Goal: Task Accomplishment & Management: Use online tool/utility

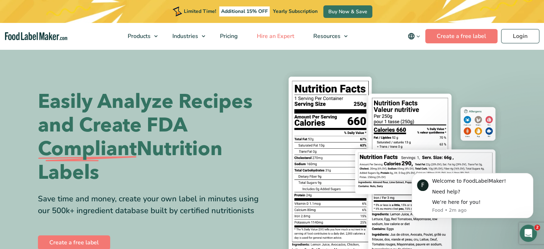
drag, startPoint x: 528, startPoint y: 1, endPoint x: 253, endPoint y: 46, distance: 279.2
click at [253, 46] on link "Hire an Expert" at bounding box center [275, 36] width 55 height 26
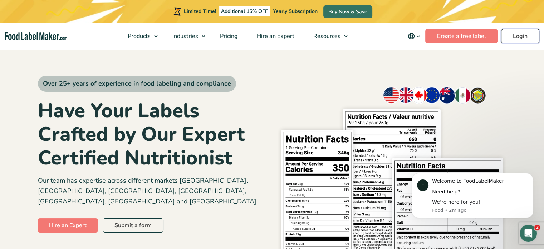
click at [518, 38] on link "Login" at bounding box center [521, 36] width 38 height 14
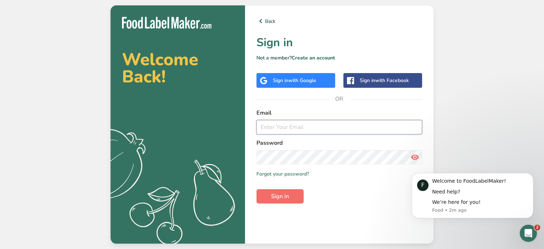
type input "littleredgreenhouse@outlook.com"
click at [286, 191] on button "Sign in" at bounding box center [280, 196] width 47 height 14
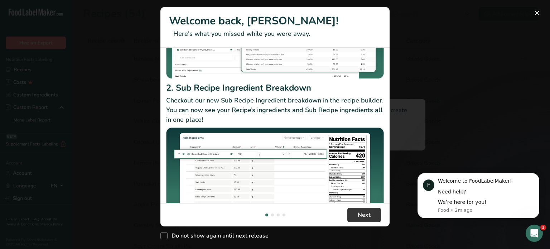
scroll to position [121, 0]
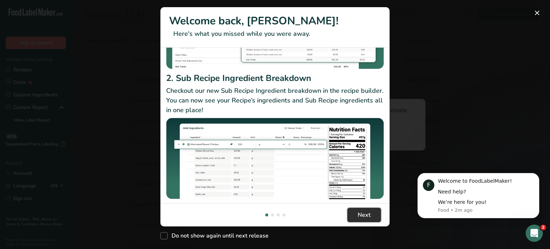
click at [359, 214] on span "Next" at bounding box center [364, 214] width 13 height 9
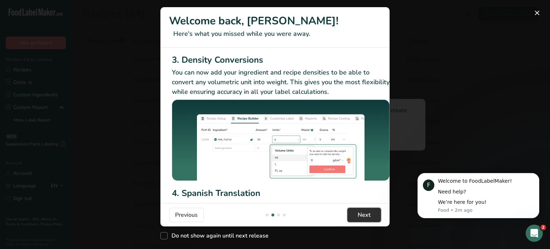
click at [359, 214] on span "Next" at bounding box center [364, 214] width 13 height 9
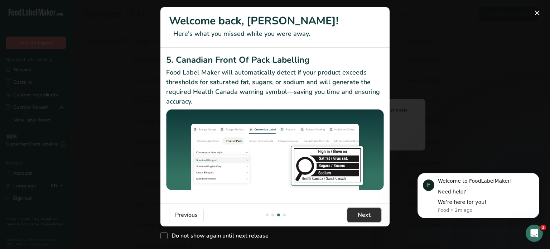
click at [359, 214] on span "Next" at bounding box center [364, 214] width 13 height 9
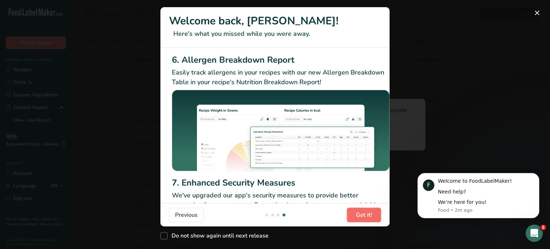
click at [359, 214] on span "Got it!" at bounding box center [364, 214] width 16 height 9
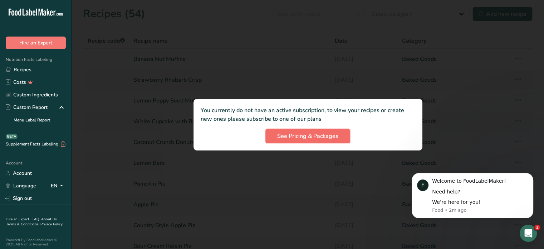
click at [334, 136] on span "See Pricing & Packages" at bounding box center [307, 136] width 61 height 9
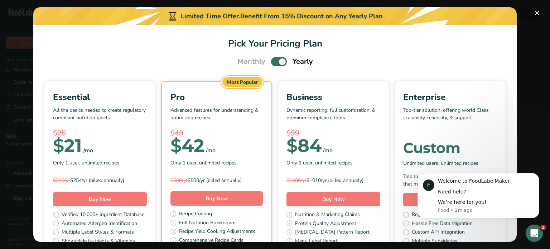
scroll to position [36, 0]
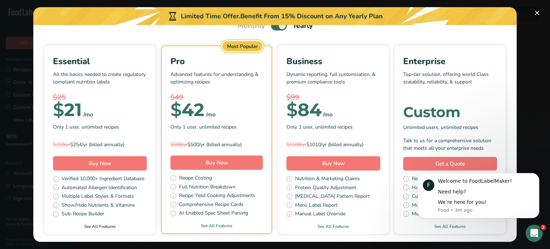
click at [150, 224] on link "See All Features" at bounding box center [99, 226] width 111 height 6
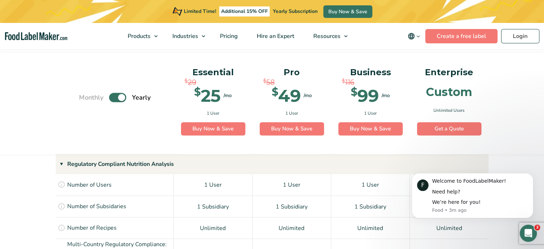
scroll to position [527, 0]
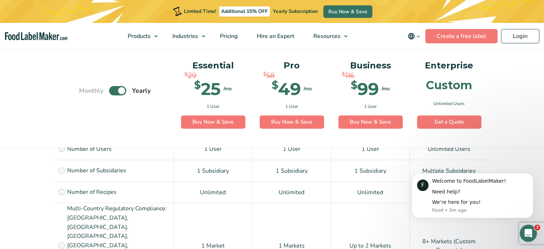
click at [121, 92] on label "Toggle" at bounding box center [117, 90] width 17 height 9
click at [85, 92] on input "Toggle" at bounding box center [83, 90] width 5 height 5
checkbox input "false"
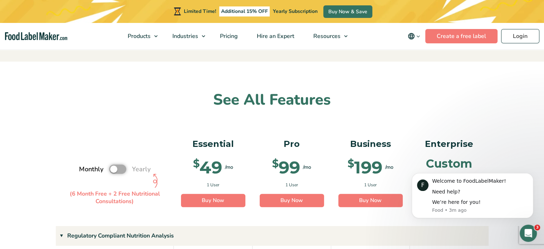
scroll to position [455, 0]
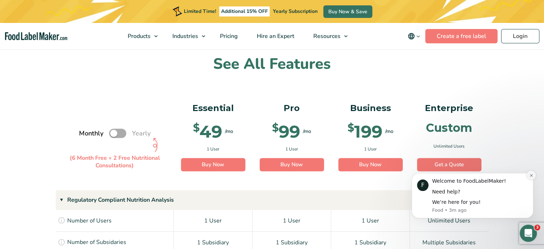
click at [530, 175] on icon "Dismiss notification" at bounding box center [532, 175] width 4 height 4
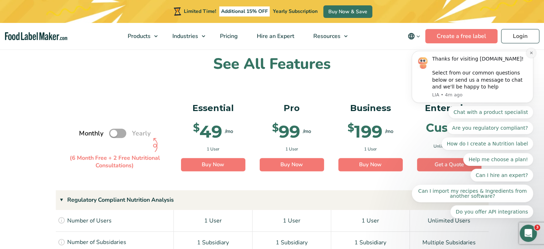
click at [530, 55] on icon "Dismiss notification" at bounding box center [532, 53] width 4 height 4
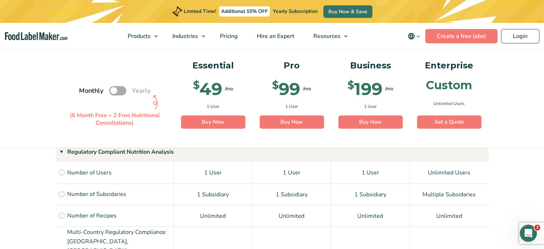
scroll to position [491, 0]
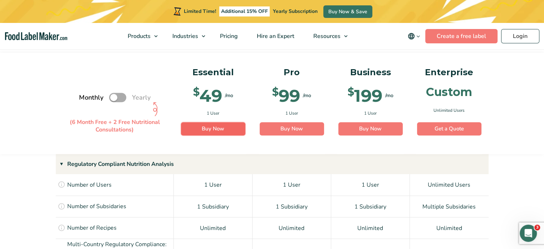
drag, startPoint x: 232, startPoint y: 130, endPoint x: 228, endPoint y: 126, distance: 5.8
click at [232, 129] on link "Buy Now" at bounding box center [213, 129] width 64 height 14
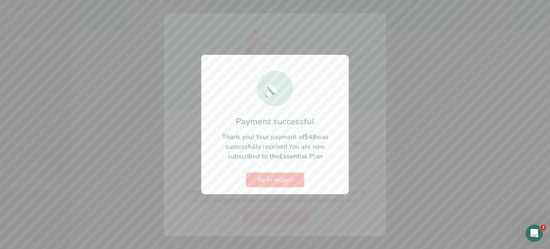
click at [283, 178] on span "Go to recipes" at bounding box center [275, 179] width 34 height 9
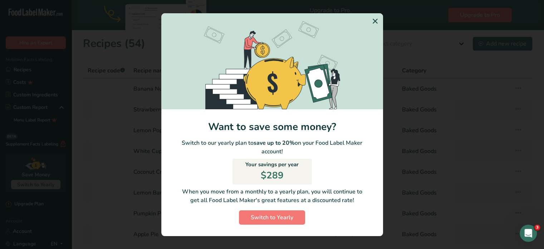
click at [373, 20] on icon "Switch to Yearly Modal" at bounding box center [375, 21] width 9 height 13
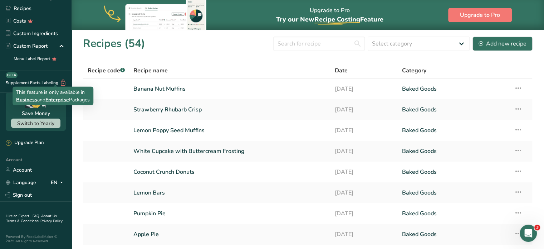
scroll to position [65, 0]
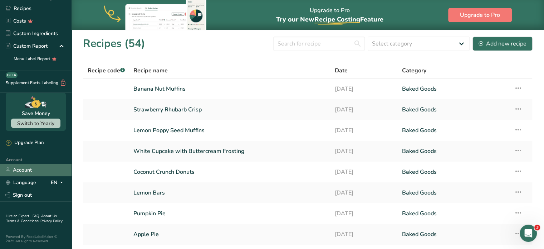
click at [19, 164] on link "Account" at bounding box center [36, 170] width 72 height 13
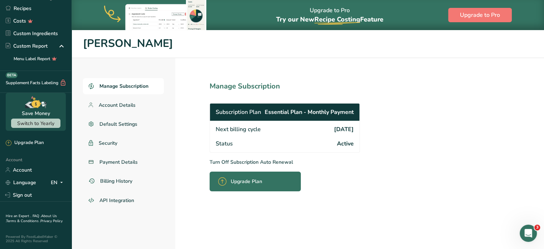
click at [242, 161] on p "Turn Off Subscription Auto Renewal" at bounding box center [301, 162] width 182 height 8
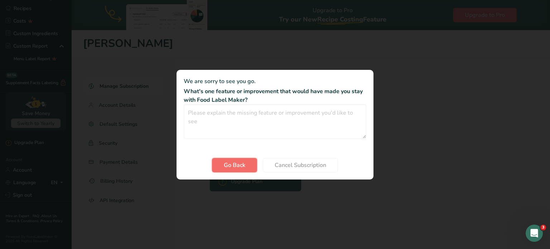
click at [231, 168] on span "Go Back" at bounding box center [234, 165] width 21 height 9
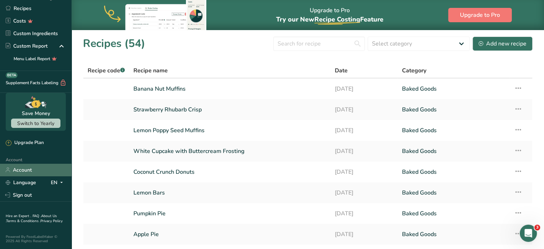
click at [28, 167] on link "Account" at bounding box center [36, 170] width 72 height 13
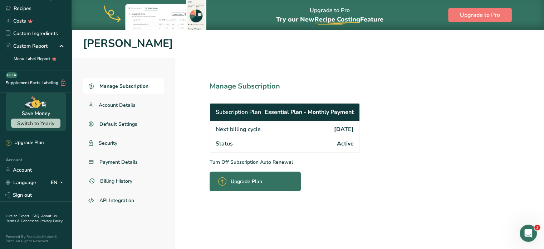
click at [224, 163] on p "Turn Off Subscription Auto Renewal" at bounding box center [301, 162] width 182 height 8
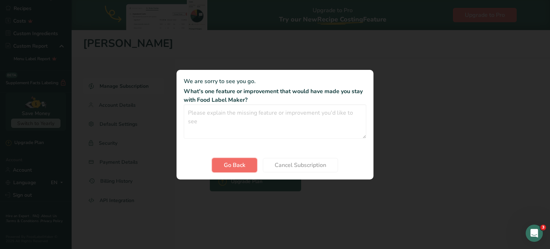
click at [250, 168] on button "Go Back" at bounding box center [234, 165] width 45 height 14
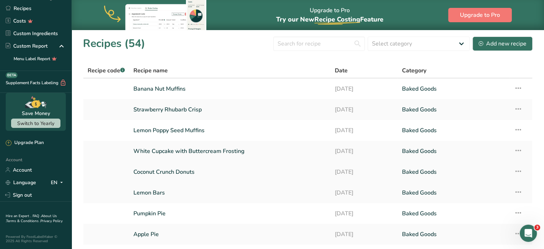
drag, startPoint x: 19, startPoint y: 167, endPoint x: 256, endPoint y: 176, distance: 236.8
click at [19, 166] on link "Account" at bounding box center [36, 170] width 72 height 13
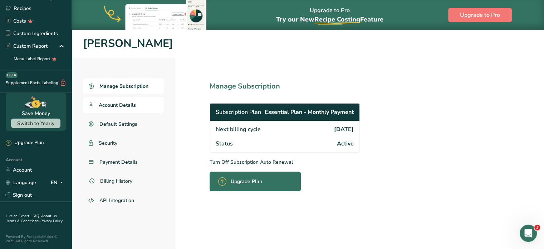
click at [129, 101] on span "Account Details" at bounding box center [117, 105] width 37 height 8
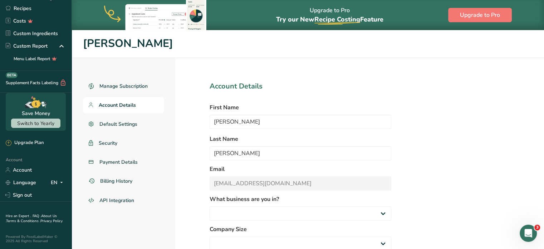
select select "3"
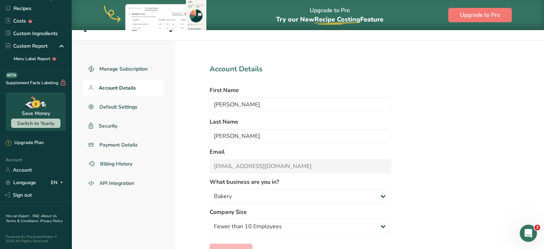
scroll to position [45, 0]
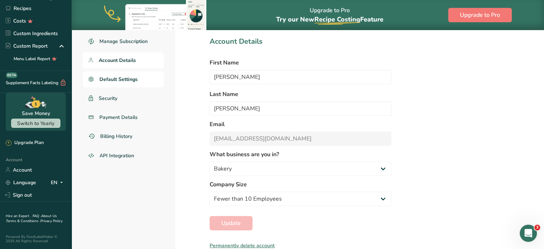
click at [132, 83] on link "Default Settings" at bounding box center [123, 79] width 81 height 16
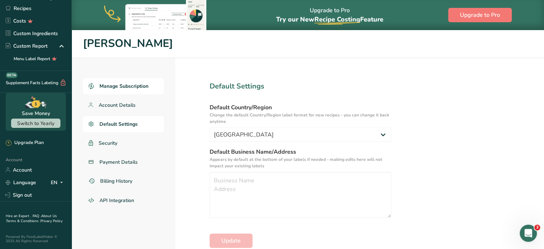
click at [145, 89] on span "Manage Subscription" at bounding box center [124, 86] width 49 height 8
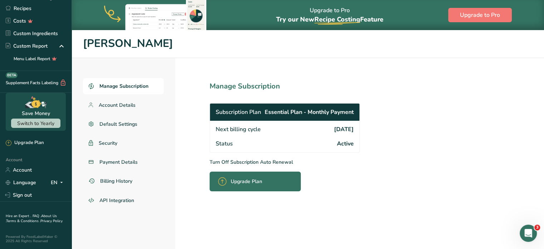
click at [347, 132] on span "[DATE]" at bounding box center [344, 129] width 20 height 9
click at [344, 142] on span "Active" at bounding box center [345, 143] width 17 height 9
click at [236, 117] on div "Subscription Plan Essential Plan - Monthly Payment" at bounding box center [285, 111] width 150 height 17
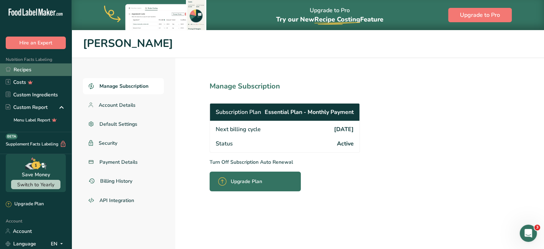
click at [30, 68] on link "Recipes" at bounding box center [36, 69] width 72 height 13
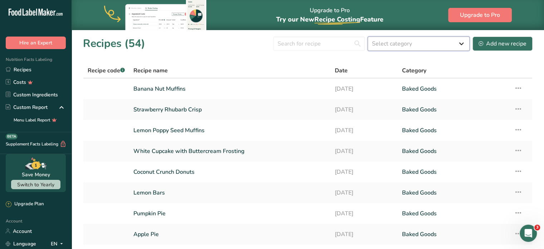
click at [407, 44] on select "Select category All Baked Goods [GEOGRAPHIC_DATA] Confectionery Cooked Meals, S…" at bounding box center [419, 44] width 102 height 14
click at [322, 42] on input "text" at bounding box center [319, 44] width 92 height 14
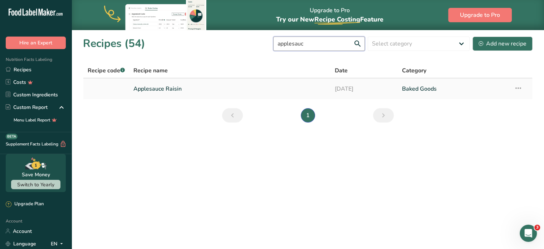
type input "applesauc"
click at [176, 88] on link "Applesauce Raisin" at bounding box center [230, 88] width 193 height 15
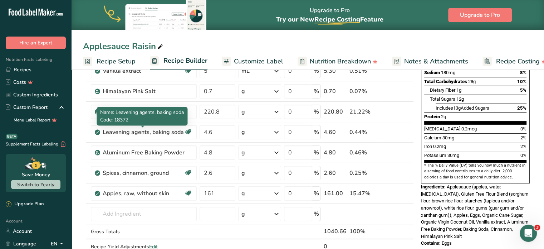
scroll to position [179, 0]
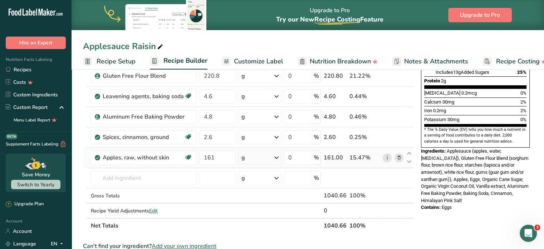
click at [401, 156] on icon at bounding box center [399, 158] width 5 height 8
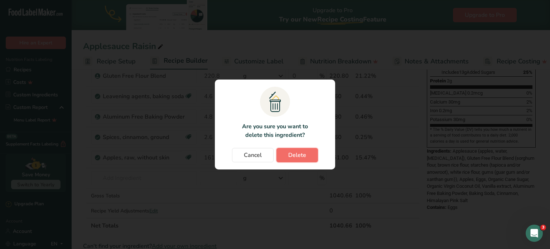
click at [304, 154] on span "Delete" at bounding box center [297, 155] width 18 height 9
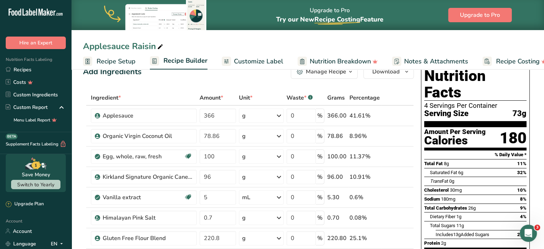
scroll to position [11, 0]
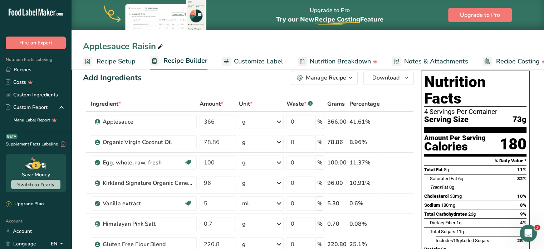
click at [120, 66] on link "Recipe Setup" at bounding box center [109, 61] width 53 height 16
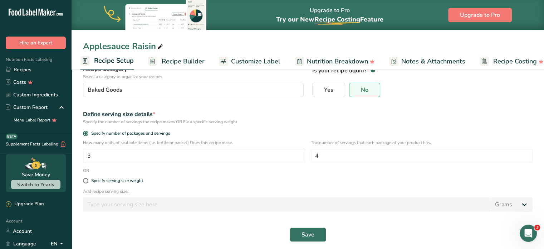
scroll to position [64, 0]
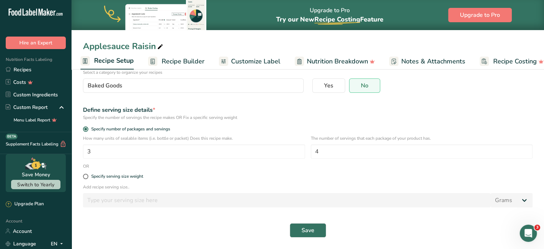
click at [243, 62] on span "Customize Label" at bounding box center [255, 62] width 49 height 10
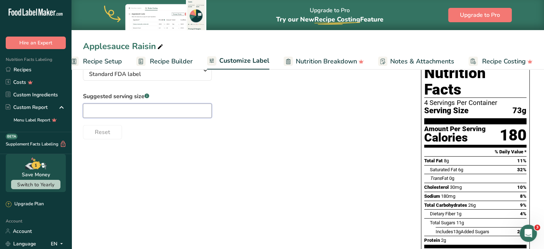
click at [149, 113] on input "text" at bounding box center [147, 110] width 129 height 14
type input "1 muffin"
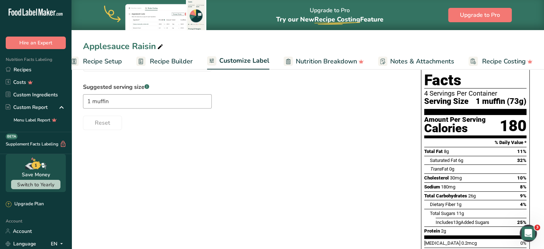
scroll to position [0, 0]
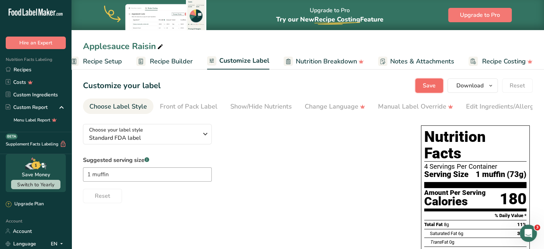
click at [424, 84] on span "Save" at bounding box center [429, 85] width 13 height 9
click at [127, 101] on link "Choose Label Style" at bounding box center [118, 106] width 58 height 16
click at [127, 102] on div "Choose Label Style" at bounding box center [118, 107] width 58 height 10
click at [125, 110] on div "Choose Label Style" at bounding box center [118, 107] width 58 height 10
click at [200, 107] on div "Front of Pack Label" at bounding box center [189, 107] width 58 height 10
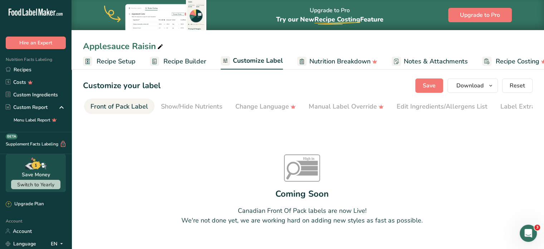
click at [115, 63] on span "Recipe Setup" at bounding box center [116, 62] width 39 height 10
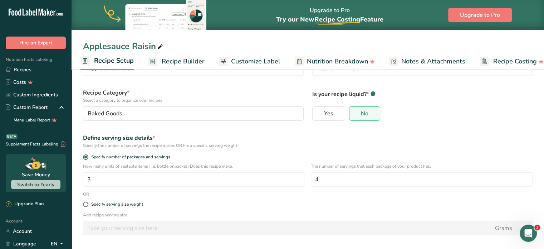
scroll to position [64, 0]
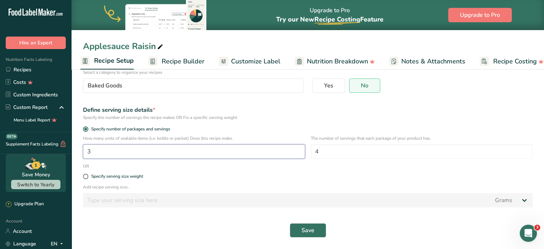
click at [105, 149] on input "3" at bounding box center [194, 151] width 222 height 14
type input "1"
type input "2"
click at [300, 228] on button "Save" at bounding box center [308, 230] width 37 height 14
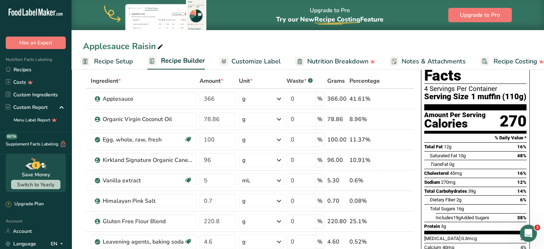
scroll to position [35, 0]
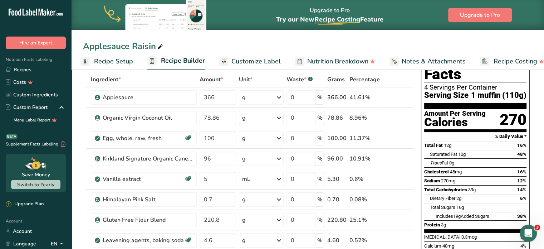
click at [536, 227] on span "3" at bounding box center [538, 227] width 6 height 6
drag, startPoint x: 531, startPoint y: 233, endPoint x: 540, endPoint y: 234, distance: 9.4
click html
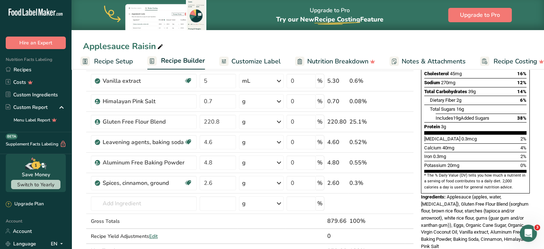
scroll to position [135, 0]
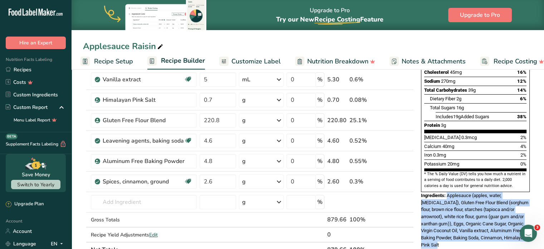
drag, startPoint x: 514, startPoint y: 220, endPoint x: 447, endPoint y: 176, distance: 79.7
click at [447, 192] on div "Ingredients: Applesauce (apples, water, [MEDICAL_DATA]), Gluten Free Flour Blen…" at bounding box center [475, 220] width 109 height 57
copy span "Applesauce (apples, water, [MEDICAL_DATA]), Gluten Free Flour Blend (sorghum fl…"
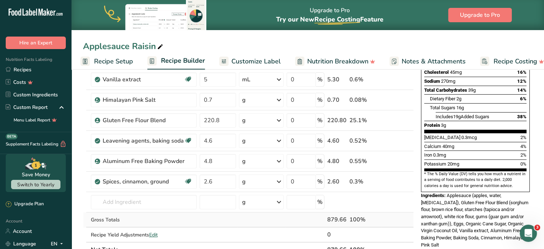
click at [396, 224] on td at bounding box center [394, 219] width 24 height 15
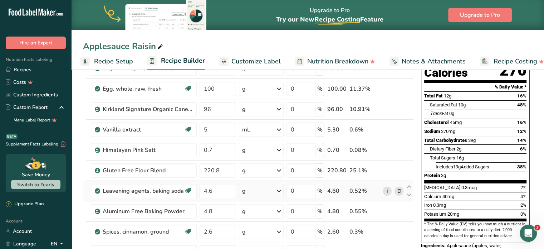
scroll to position [0, 0]
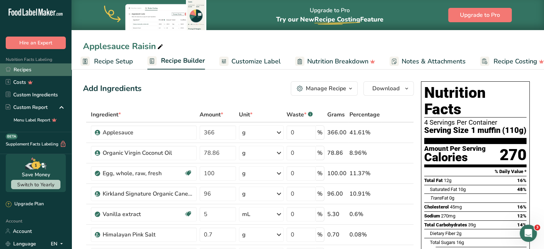
click at [20, 73] on link "Recipes" at bounding box center [36, 69] width 72 height 13
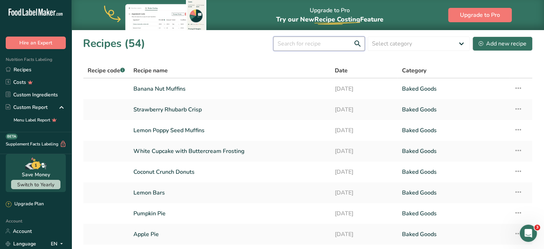
click at [302, 44] on input "text" at bounding box center [319, 44] width 92 height 14
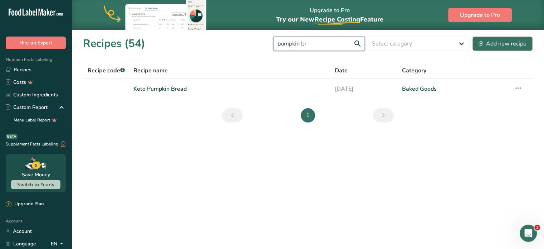
type input "pumpkin br"
click at [485, 42] on div "Add new recipe" at bounding box center [503, 43] width 48 height 9
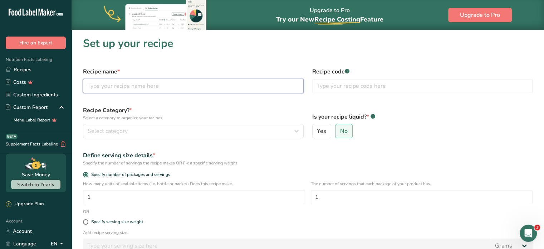
click at [121, 82] on input "text" at bounding box center [193, 86] width 221 height 14
type input "Pumpkin Bread"
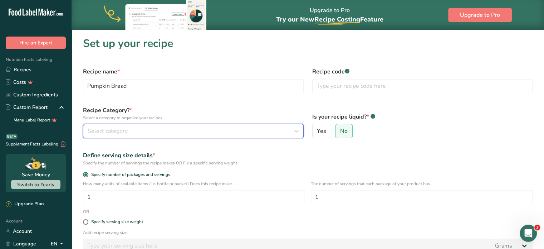
click at [118, 130] on span "Select category" at bounding box center [108, 131] width 40 height 9
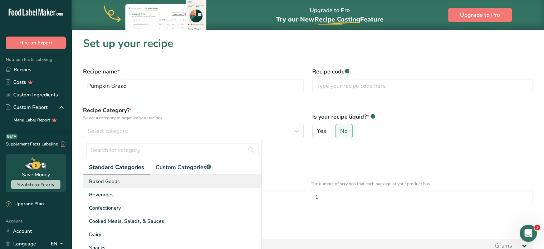
click at [115, 180] on span "Baked Goods" at bounding box center [104, 182] width 31 height 8
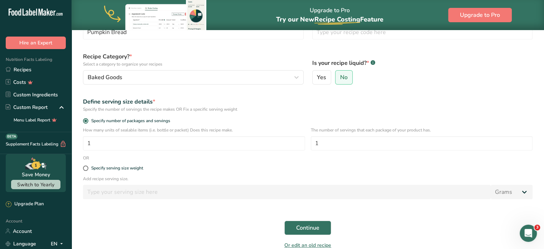
scroll to position [72, 0]
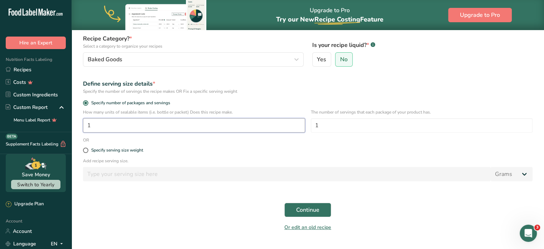
click at [107, 130] on input "1" at bounding box center [194, 125] width 222 height 14
type input "2"
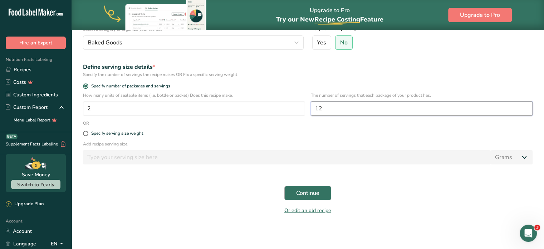
type input "12"
click at [318, 192] on span "Continue" at bounding box center [307, 193] width 23 height 9
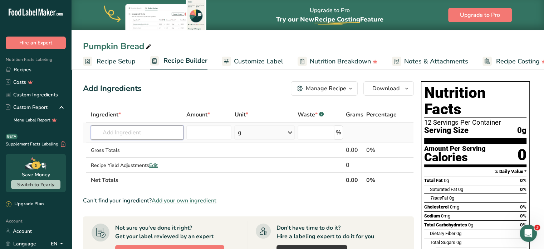
click at [116, 129] on input "text" at bounding box center [137, 132] width 93 height 14
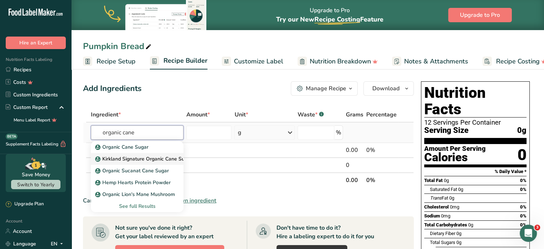
type input "organic cane"
click at [107, 157] on p "Kirkland Signature Organic Cane Sugar" at bounding box center [145, 159] width 96 height 8
type input "Kirkland Signature Organic Cane Sugar"
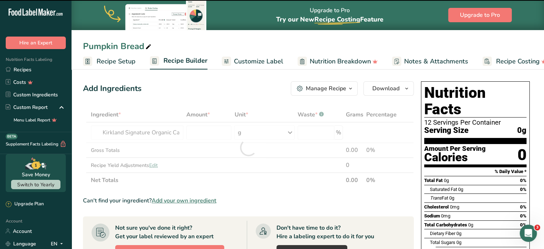
type input "0"
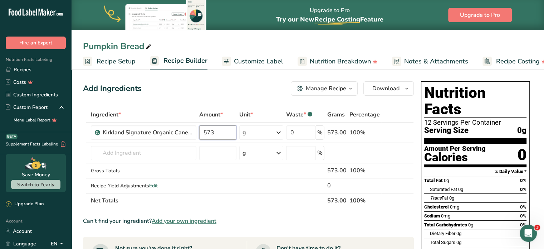
type input "573"
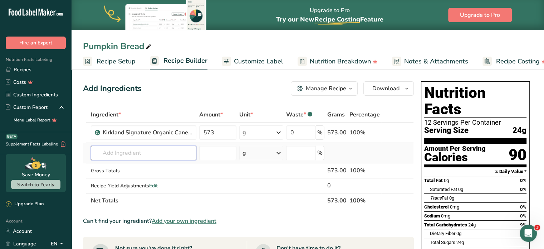
click at [122, 153] on input "text" at bounding box center [144, 153] width 106 height 14
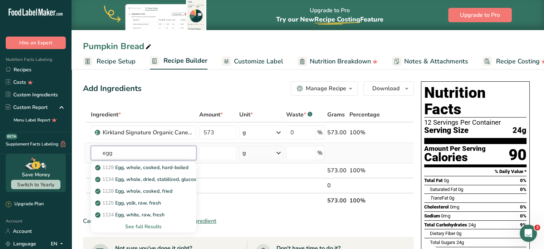
type input "egg"
click at [137, 224] on div "See full Results" at bounding box center [144, 227] width 94 height 8
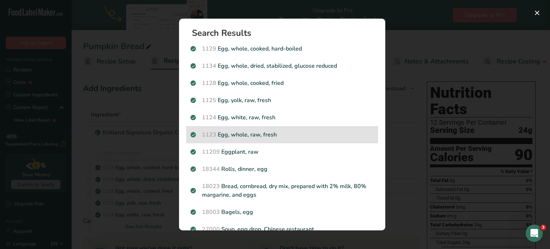
click at [275, 136] on p "1123 Egg, whole, raw, fresh" at bounding box center [281, 134] width 183 height 9
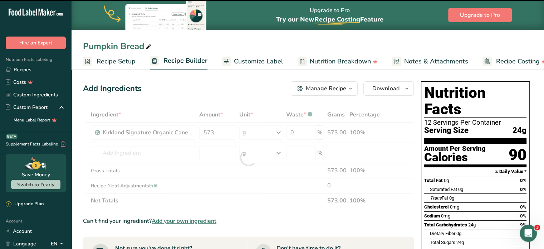
type input "0"
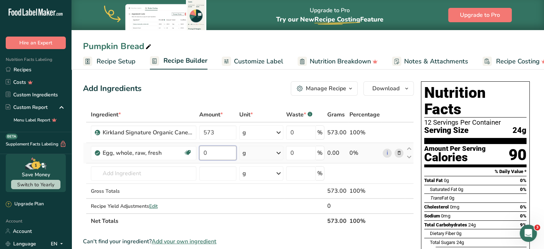
click at [215, 154] on input "0" at bounding box center [217, 153] width 37 height 14
type input "200"
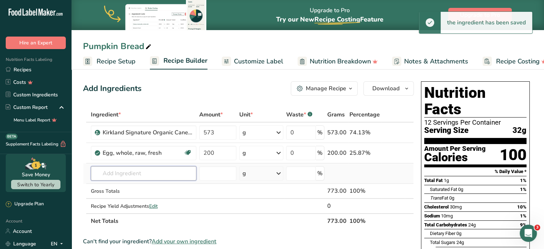
click at [155, 170] on input "text" at bounding box center [144, 173] width 106 height 14
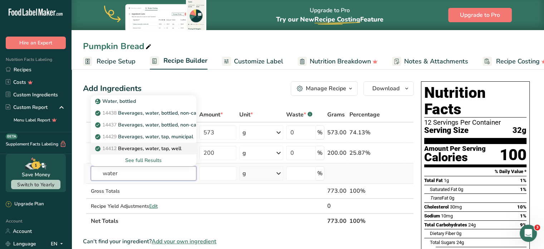
type input "water"
click at [154, 150] on p "14412 [GEOGRAPHIC_DATA], water, tap, well" at bounding box center [139, 149] width 85 height 8
type input "Beverages, water, tap, well"
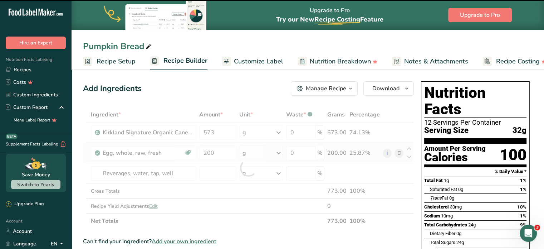
type input "0"
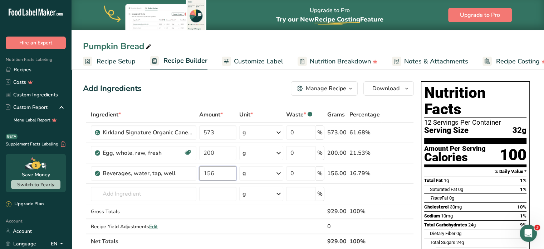
type input "156"
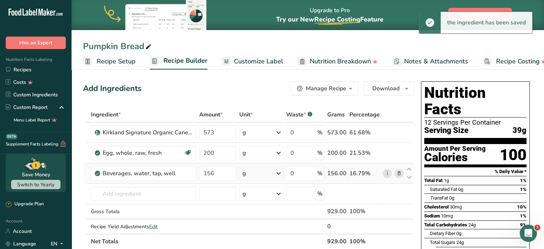
click at [271, 175] on div "g" at bounding box center [261, 173] width 44 height 14
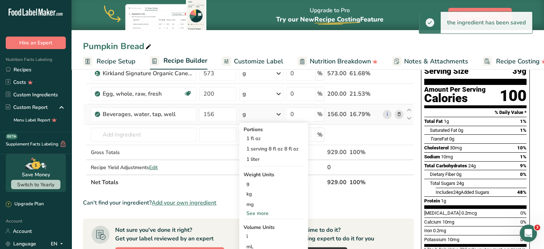
scroll to position [72, 0]
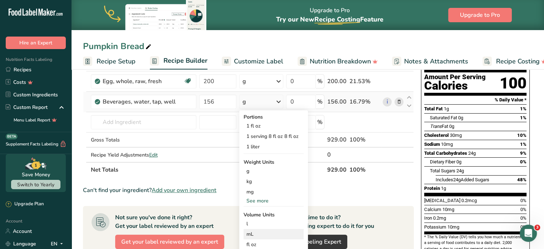
click at [253, 232] on div "mL" at bounding box center [274, 234] width 54 height 8
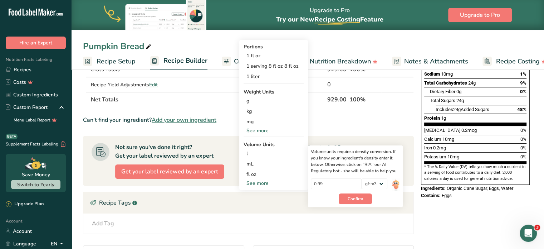
scroll to position [143, 0]
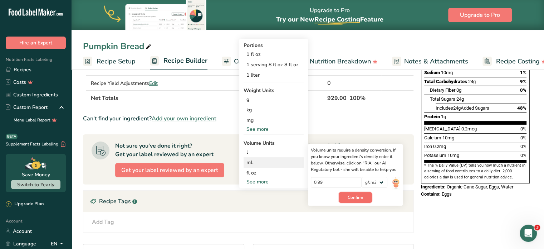
click at [348, 197] on button "Confirm" at bounding box center [355, 197] width 33 height 11
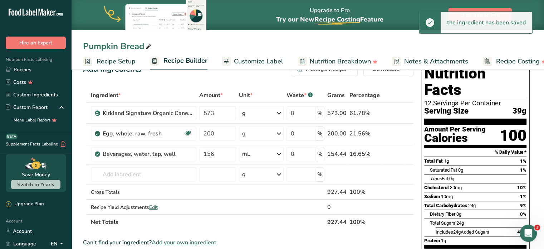
scroll to position [0, 0]
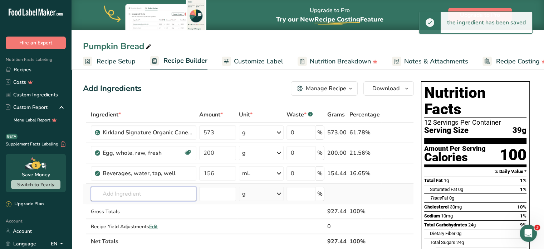
click at [141, 187] on input "text" at bounding box center [144, 194] width 106 height 14
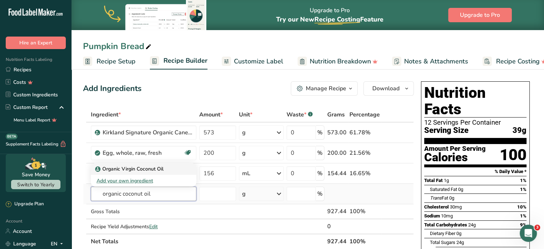
type input "organic coconut oil"
click at [150, 170] on p "Organic Virgin Coconut Oil" at bounding box center [130, 169] width 67 height 8
type input "Organic Virgin Coconut Oil"
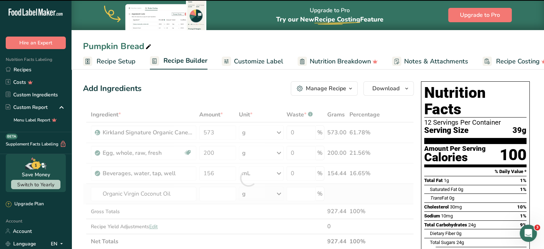
type input "0"
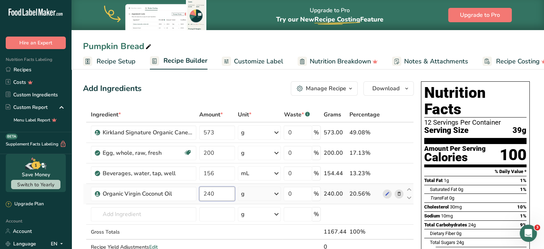
type input "240"
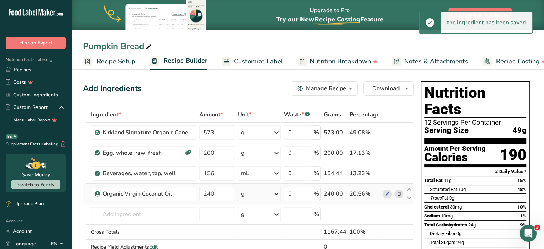
click at [275, 194] on icon at bounding box center [276, 193] width 9 height 13
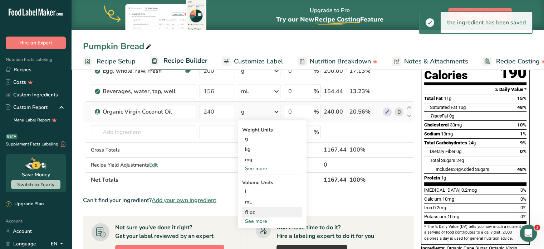
scroll to position [107, 0]
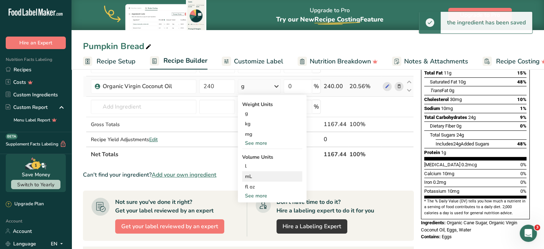
click at [256, 176] on div "mL" at bounding box center [272, 177] width 54 height 8
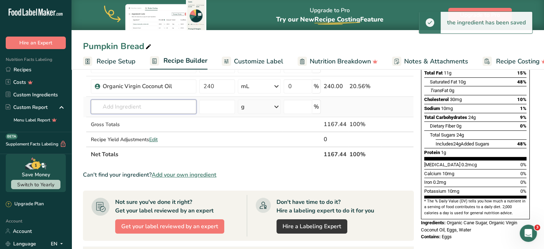
click at [145, 107] on input "text" at bounding box center [144, 107] width 106 height 14
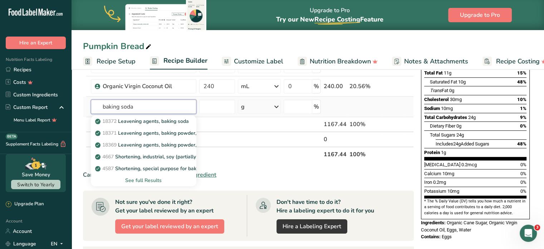
type input "baking soda"
click at [147, 179] on div "See full Results" at bounding box center [144, 180] width 94 height 8
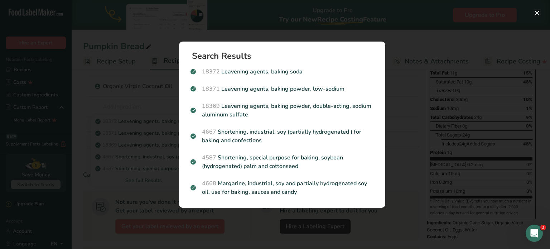
click at [264, 24] on div "Search results modal" at bounding box center [275, 124] width 550 height 249
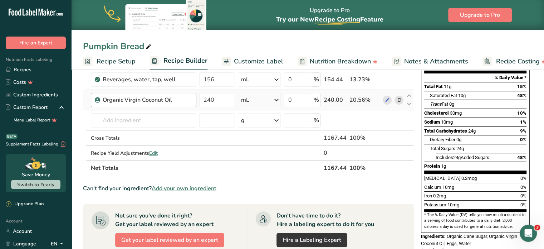
scroll to position [72, 0]
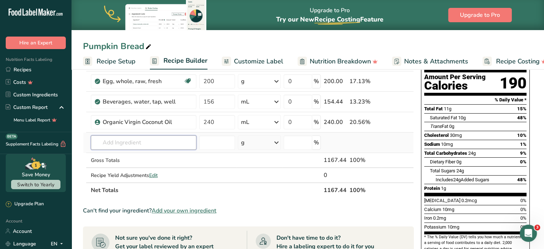
click at [133, 137] on input "text" at bounding box center [144, 142] width 106 height 14
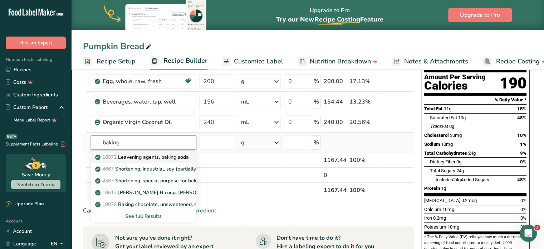
type input "baking"
click at [142, 158] on p "18372 Leavening agents, baking soda" at bounding box center [143, 157] width 92 height 8
type input "Leavening agents, baking soda"
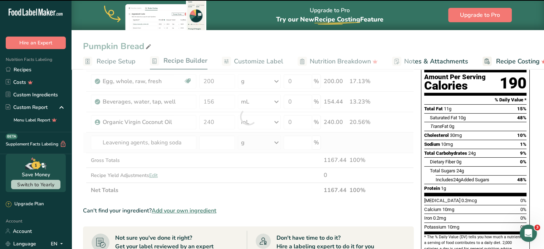
type input "0"
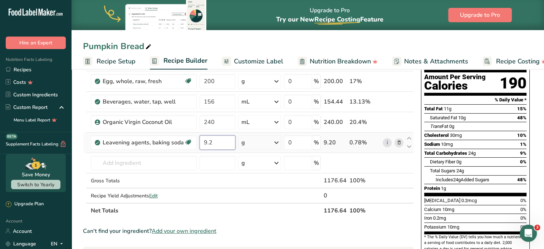
type input "9.2"
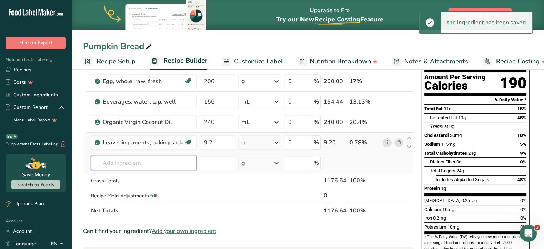
click at [133, 160] on input "text" at bounding box center [144, 163] width 106 height 14
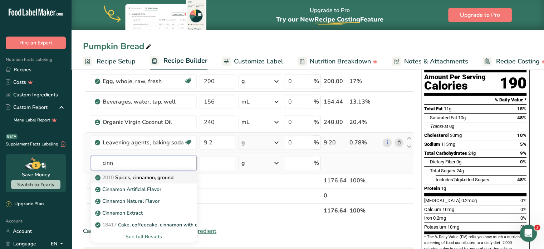
type input "cinn"
click at [149, 176] on p "2010 Spices, cinnamon, ground" at bounding box center [135, 178] width 77 height 8
type input "Spices, cinnamon, ground"
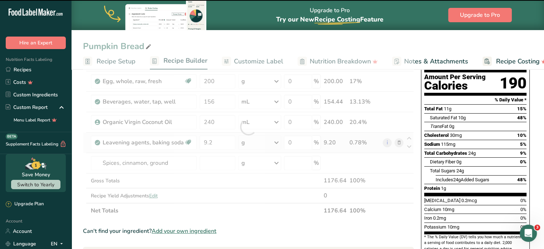
type input "0"
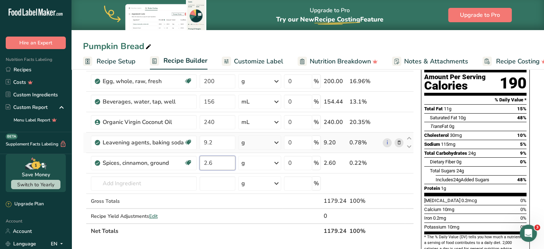
type input "2.6"
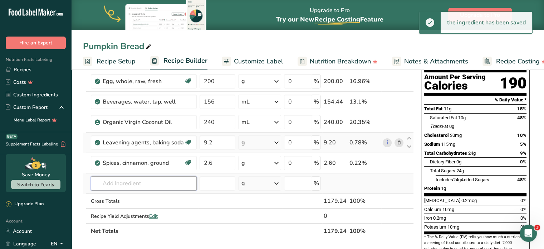
click at [148, 180] on input "text" at bounding box center [144, 183] width 106 height 14
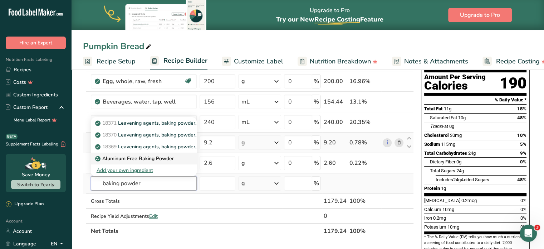
type input "baking powder"
click at [150, 160] on p "Aluminum Free Baking Powder" at bounding box center [135, 159] width 77 height 8
type input "Aluminum Free Baking Powder"
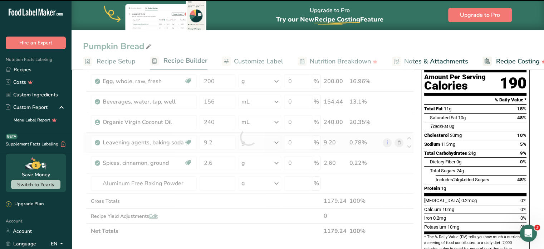
type input "0"
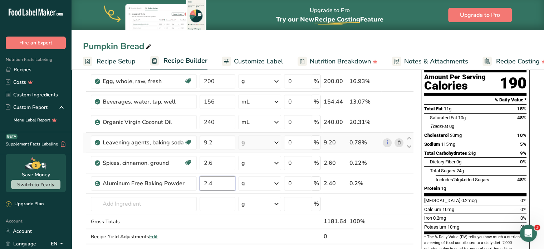
type input "2.4"
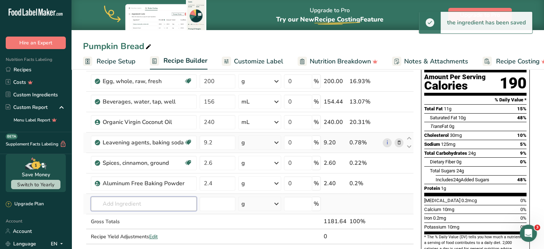
click at [137, 203] on input "text" at bounding box center [144, 204] width 106 height 14
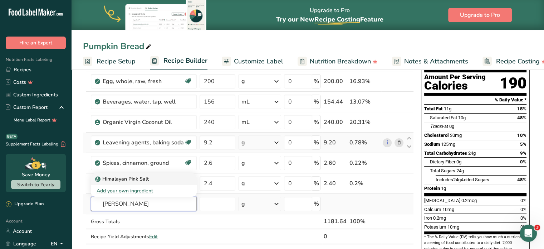
type input "[PERSON_NAME]"
click at [147, 179] on p "Himalayan Pink Salt" at bounding box center [123, 179] width 52 height 8
type input "Himalayan Pink Salt"
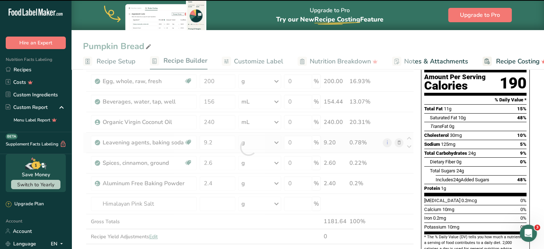
type input "0"
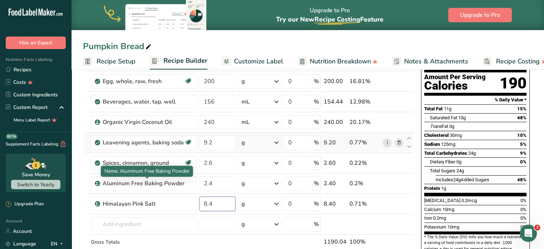
type input "8.4"
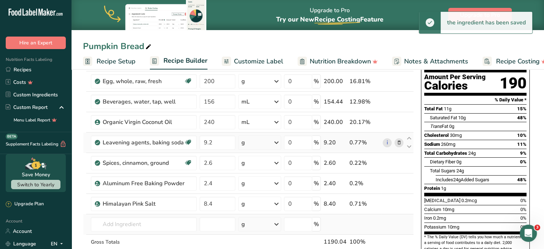
click at [137, 214] on td "Himalayan Pink Salt Add your own ingredient" at bounding box center [143, 224] width 109 height 20
click at [140, 222] on input "text" at bounding box center [144, 224] width 106 height 14
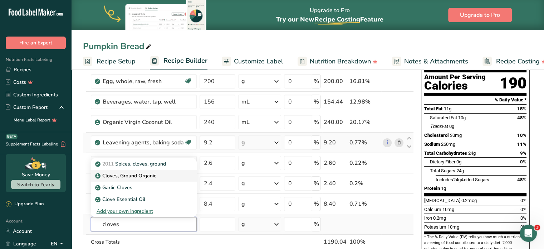
type input "cloves"
click at [132, 176] on p "Cloves, Ground Organic" at bounding box center [127, 176] width 60 height 8
type input "Cloves, Ground Organic"
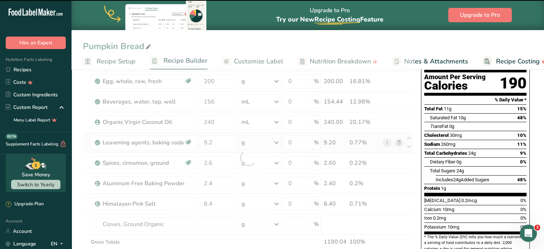
type input "0"
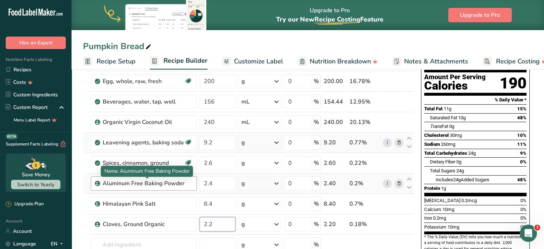
type input "2.2"
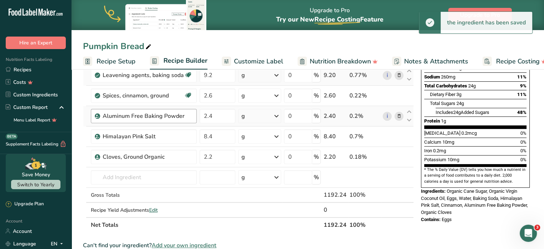
scroll to position [143, 0]
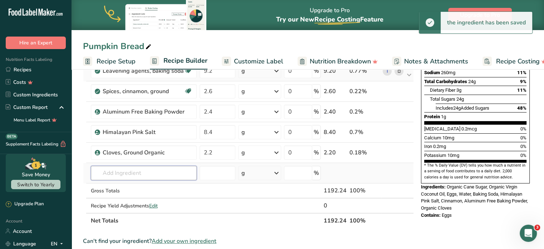
click at [134, 171] on input "text" at bounding box center [144, 173] width 106 height 14
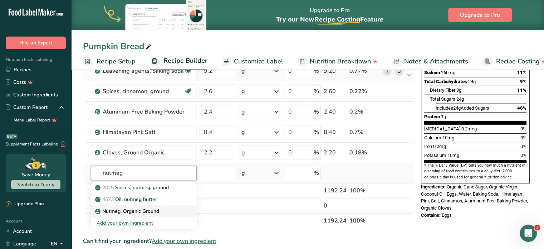
type input "nutmeg"
click at [147, 210] on p "Nutmeg, Organic Ground" at bounding box center [128, 211] width 63 height 8
type input "Nutmeg, Organic Ground"
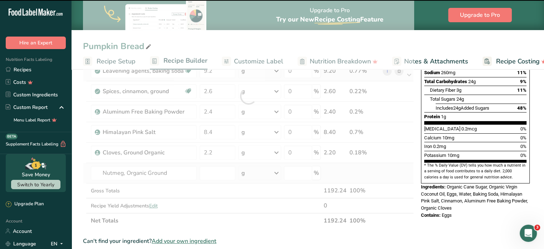
type input "0"
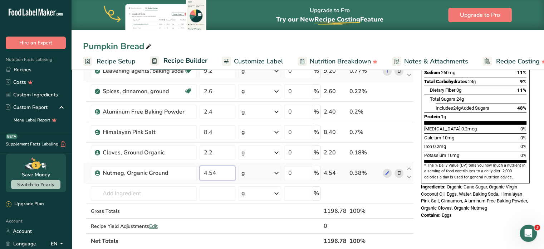
type input "4.54"
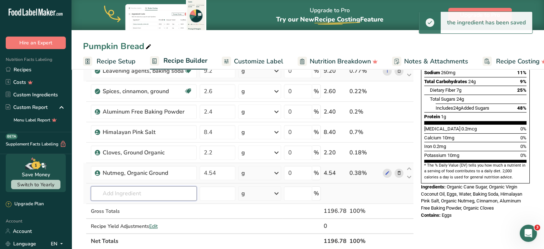
click at [139, 193] on input "text" at bounding box center [144, 193] width 106 height 14
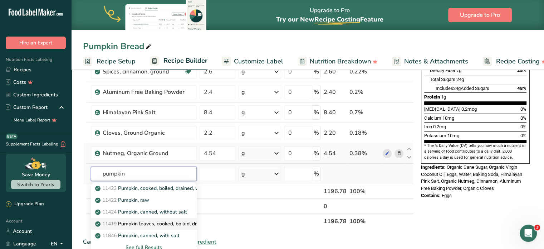
scroll to position [179, 0]
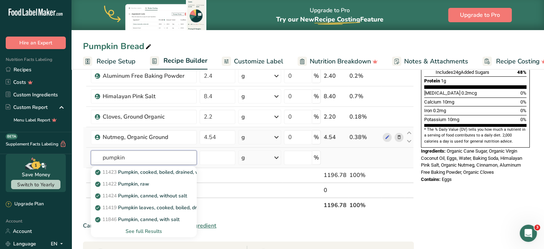
type input "pumpkin"
drag, startPoint x: 140, startPoint y: 229, endPoint x: 149, endPoint y: 219, distance: 13.7
click at [139, 229] on div "See full Results" at bounding box center [144, 231] width 95 height 8
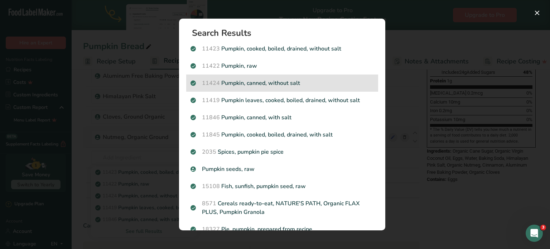
click at [258, 81] on p "11424 Pumpkin, canned, without salt" at bounding box center [281, 83] width 183 height 9
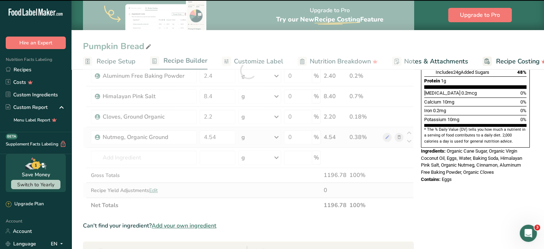
type input "0"
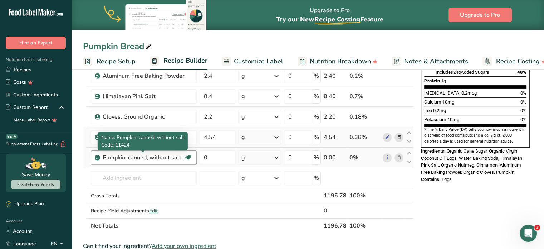
click at [132, 159] on div "Pumpkin, canned, without salt" at bounding box center [143, 157] width 81 height 9
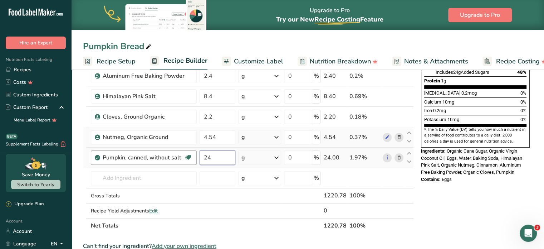
type input "2"
type input "425"
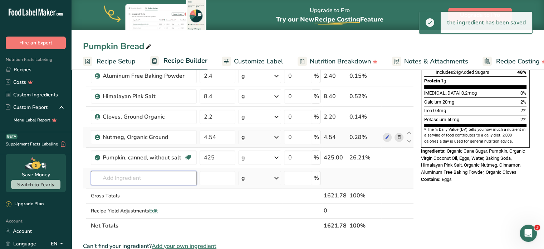
click at [123, 176] on input "text" at bounding box center [144, 178] width 106 height 14
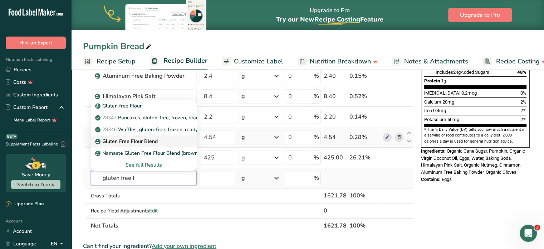
type input "gluten free f"
click at [142, 141] on p "Gluten Free Flour Blend" at bounding box center [127, 141] width 61 height 8
type input "Gluten Free Flour Blend"
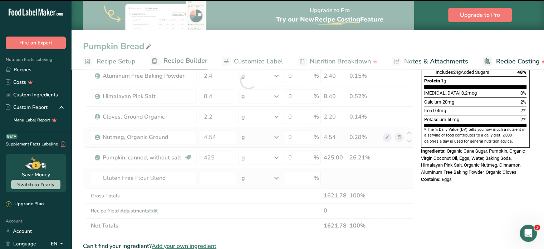
type input "0"
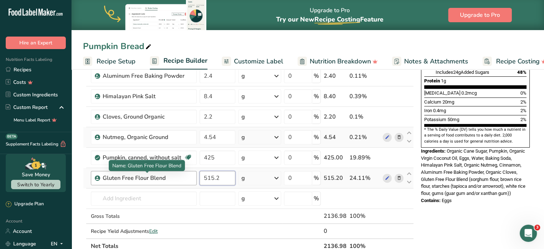
type input "515.2"
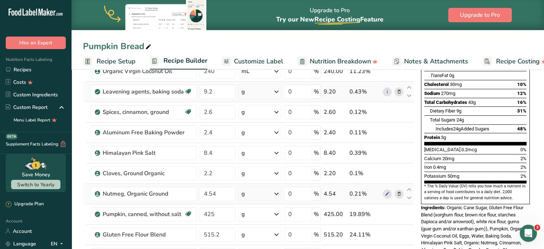
scroll to position [143, 0]
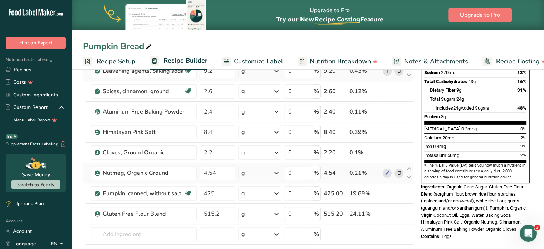
click at [252, 63] on span "Customize Label" at bounding box center [258, 62] width 49 height 10
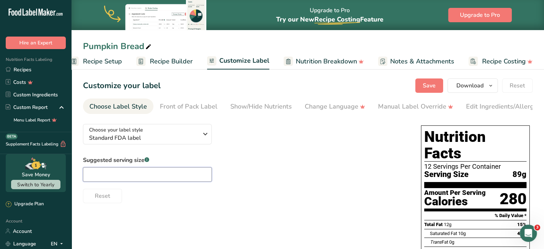
click at [182, 181] on input "text" at bounding box center [147, 174] width 129 height 14
type input "1 slice"
click at [430, 85] on span "Save" at bounding box center [429, 85] width 13 height 9
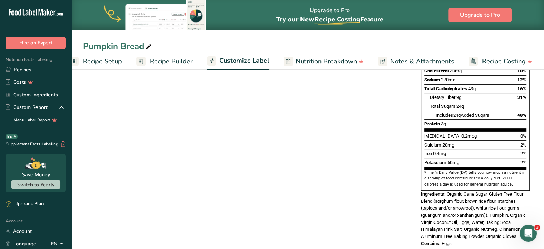
scroll to position [180, 0]
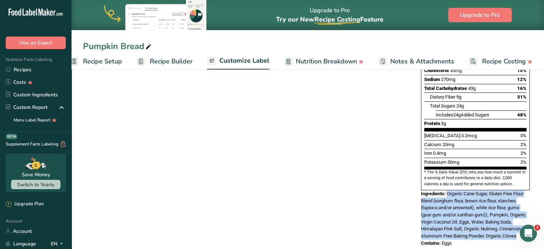
drag, startPoint x: 518, startPoint y: 221, endPoint x: 448, endPoint y: 178, distance: 81.8
click at [448, 191] on span "Organic Cane Sugar, Gluten Free Flour Blend (sorghum flour, brown rice flour, s…" at bounding box center [473, 215] width 105 height 48
copy span "Organic Cane Sugar, Gluten Free Flour Blend (sorghum flour, brown rice flour, s…"
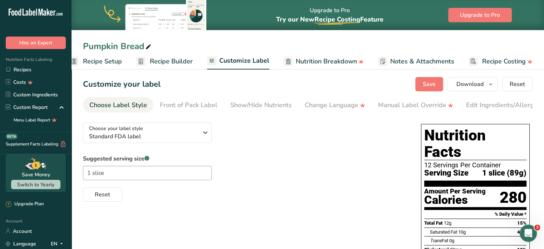
scroll to position [0, 0]
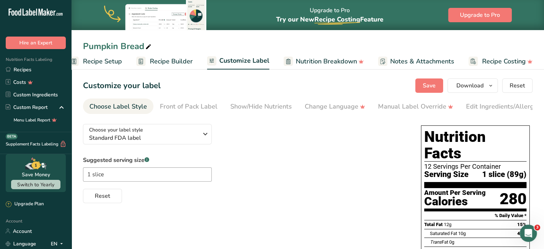
click at [166, 60] on span "Recipe Builder" at bounding box center [171, 62] width 43 height 10
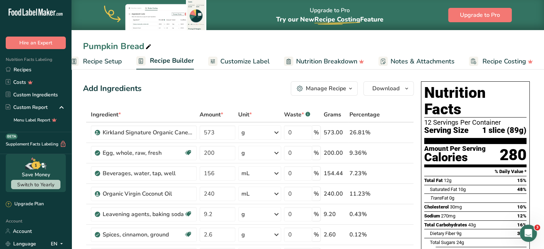
click at [112, 61] on span "Recipe Setup" at bounding box center [102, 62] width 39 height 10
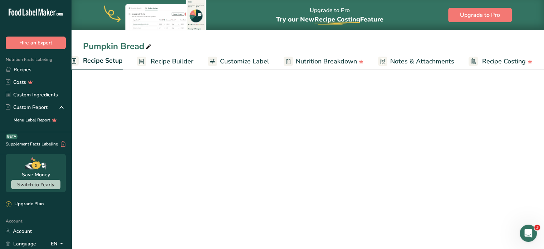
scroll to position [0, 3]
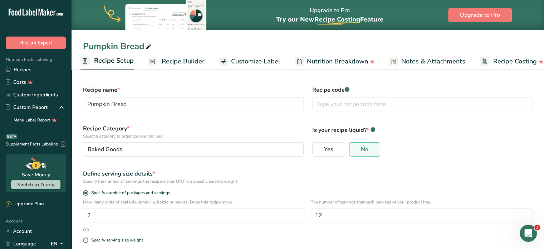
click at [187, 59] on span "Recipe Builder" at bounding box center [183, 62] width 43 height 10
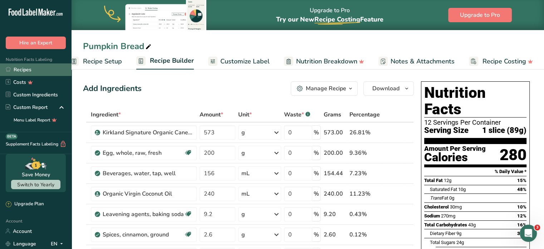
click at [26, 68] on link "Recipes" at bounding box center [36, 69] width 72 height 13
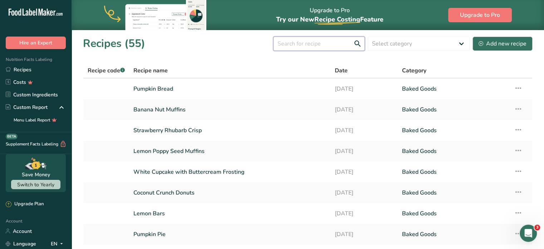
click at [329, 47] on input "text" at bounding box center [319, 44] width 92 height 14
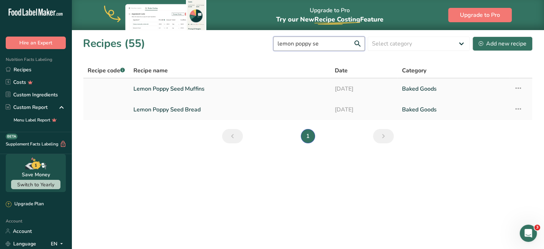
type input "lemon poppy se"
click at [183, 88] on link "Lemon Poppy Seed Muffins" at bounding box center [230, 88] width 193 height 15
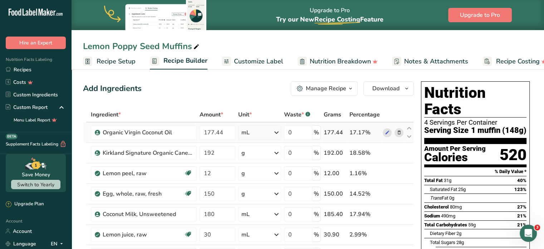
click at [237, 134] on td "mL Weight Units g kg mg See more Volume Units l mL fl oz See more" at bounding box center [260, 132] width 46 height 20
drag, startPoint x: 226, startPoint y: 133, endPoint x: 180, endPoint y: 130, distance: 45.9
click at [195, 132] on tr "Organic Virgin Coconut Oil 177.44 mL Weight Units g kg mg See more Volume Units…" at bounding box center [248, 132] width 330 height 20
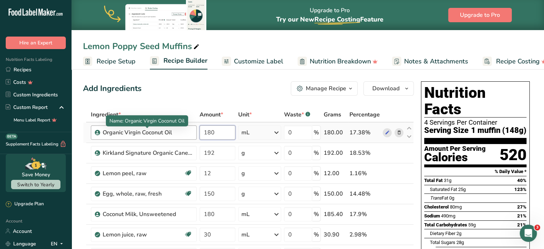
type input "180"
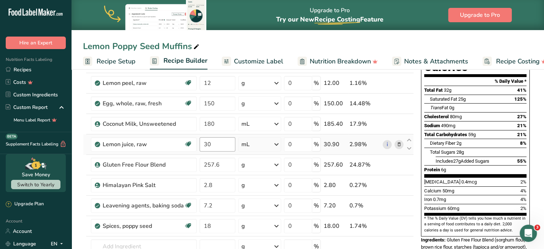
scroll to position [107, 0]
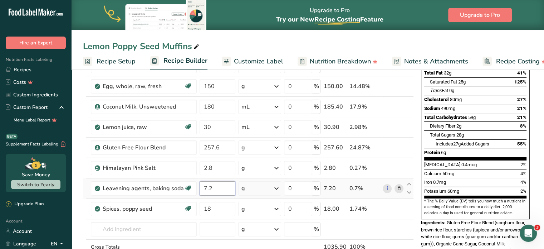
drag, startPoint x: 226, startPoint y: 188, endPoint x: 200, endPoint y: 187, distance: 26.1
click at [200, 187] on input "7.2" at bounding box center [218, 188] width 36 height 14
type input "6.9"
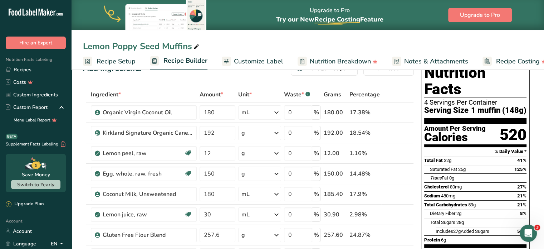
scroll to position [0, 0]
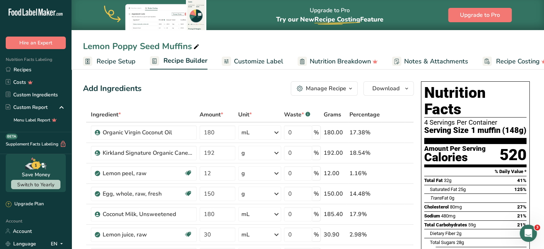
click at [113, 61] on span "Recipe Setup" at bounding box center [116, 62] width 39 height 10
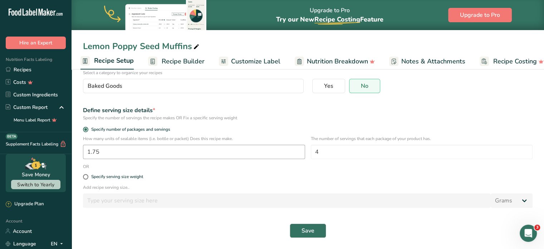
scroll to position [64, 0]
click at [99, 144] on input "1.75" at bounding box center [194, 151] width 222 height 14
type input "1"
type input "2"
click at [315, 225] on button "Save" at bounding box center [308, 230] width 37 height 14
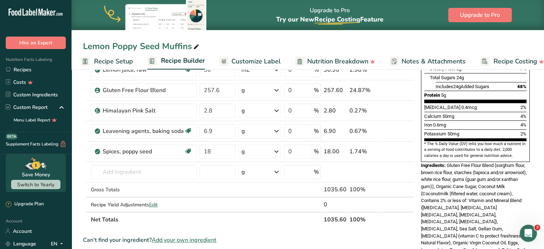
scroll to position [177, 0]
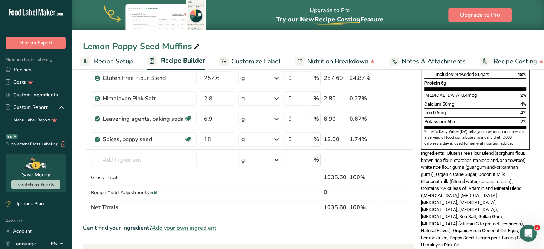
click at [440, 220] on div "Ingredients: Gluten Free Flour Blend (sorghum flour, brown rice flour, starches…" at bounding box center [475, 199] width 109 height 99
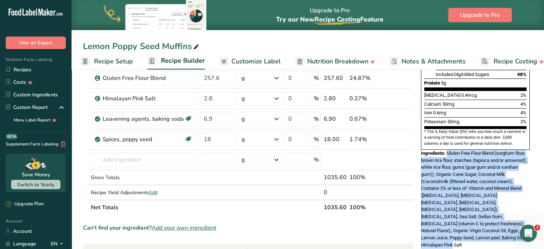
drag, startPoint x: 439, startPoint y: 219, endPoint x: 448, endPoint y: 135, distance: 85.3
click at [448, 150] on span "Gluten Free Flour Blend (sorghum flour, brown rice flour, starches (tapioca and…" at bounding box center [474, 198] width 107 height 97
copy span "Gluten Free Flour Blend (sorghum flour, brown rice flour, starches (tapioca and…"
